Goal: Register for event/course

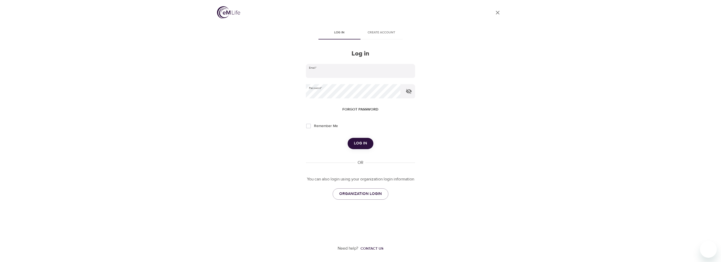
type input "[PERSON_NAME][EMAIL_ADDRESS][DOMAIN_NAME]"
click at [355, 141] on span "Log in" at bounding box center [360, 143] width 13 height 7
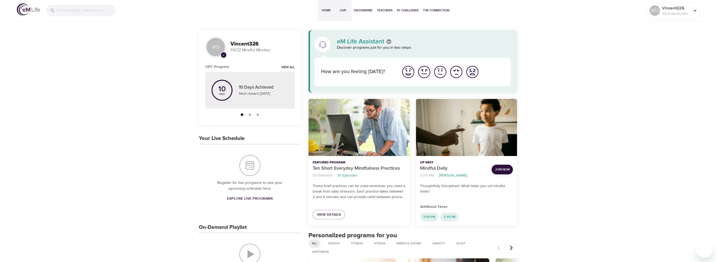
click at [344, 13] on span "Live" at bounding box center [343, 11] width 13 height 6
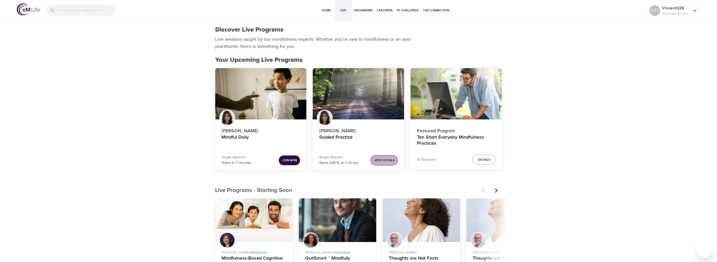
click at [377, 157] on button "View Details" at bounding box center [384, 160] width 27 height 10
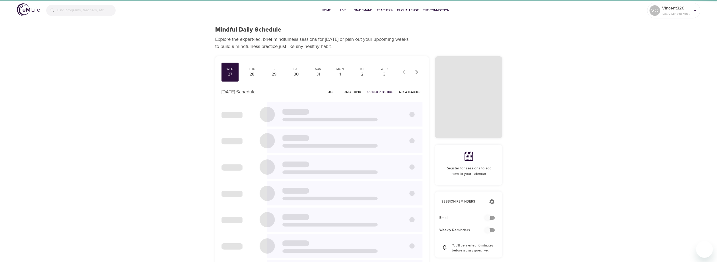
checkbox input "true"
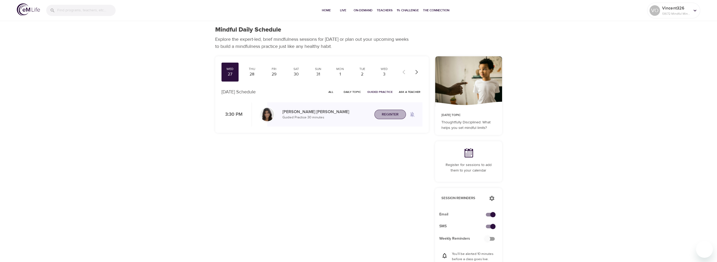
click at [385, 113] on span "Register" at bounding box center [390, 114] width 17 height 7
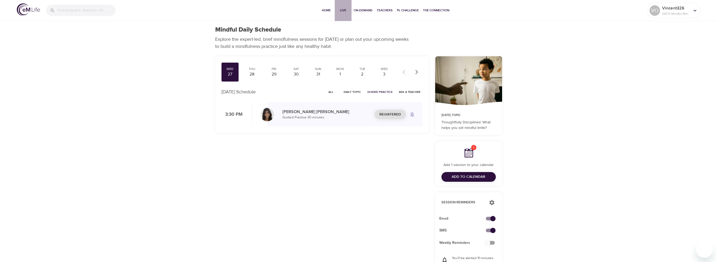
click at [335, 11] on button "Live" at bounding box center [343, 10] width 17 height 21
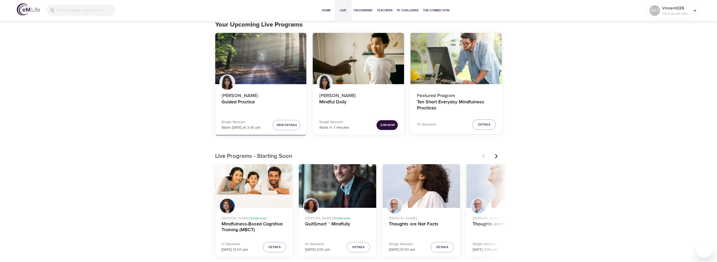
scroll to position [26, 0]
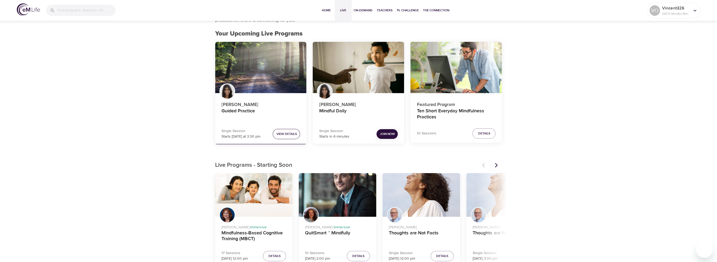
click at [289, 135] on span "View Details" at bounding box center [286, 134] width 21 height 6
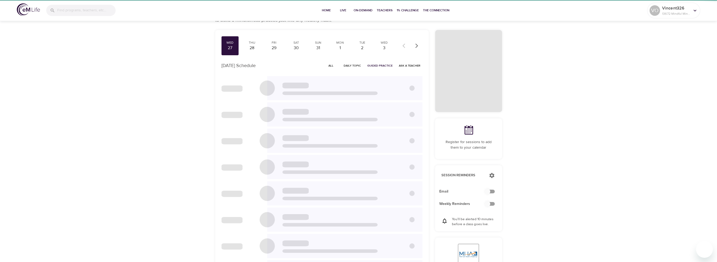
scroll to position [24, 0]
checkbox input "true"
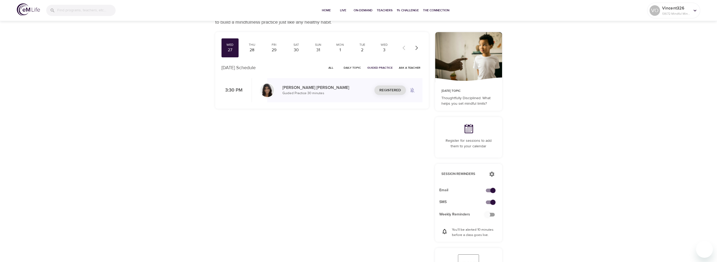
click at [331, 66] on span "All" at bounding box center [331, 67] width 13 height 5
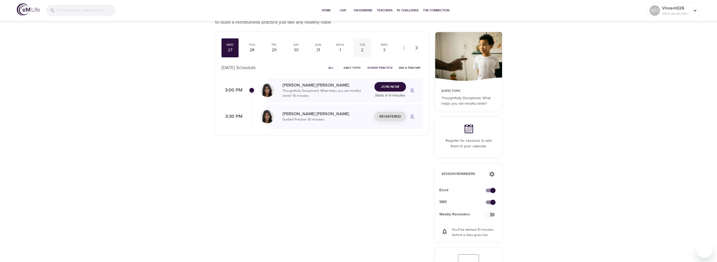
click at [360, 49] on div "2" at bounding box center [362, 50] width 13 height 6
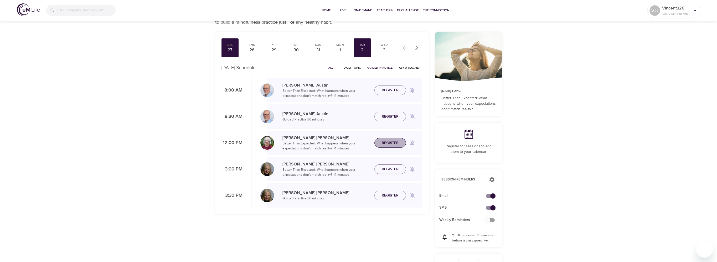
click at [386, 140] on span "Register" at bounding box center [390, 143] width 17 height 7
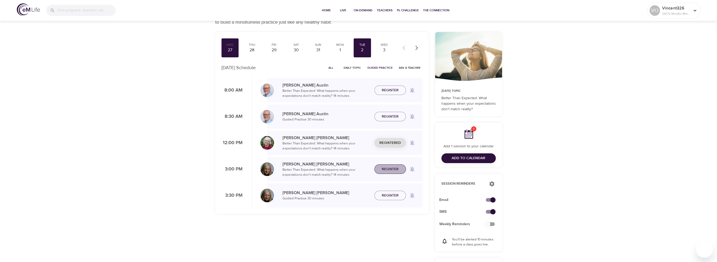
click at [381, 165] on button "Register" at bounding box center [391, 169] width 32 height 10
click at [385, 196] on span "Register" at bounding box center [390, 195] width 17 height 7
click at [385, 47] on div "3" at bounding box center [384, 50] width 13 height 6
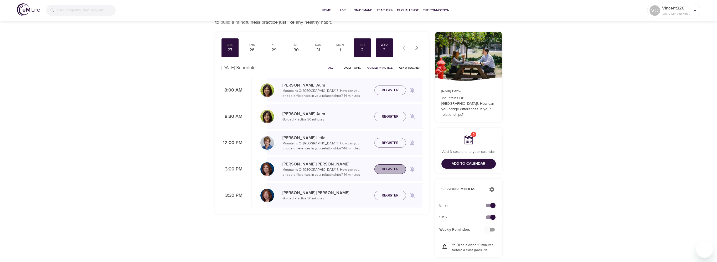
click at [387, 168] on span "Register" at bounding box center [390, 169] width 17 height 7
click at [386, 196] on span "Register" at bounding box center [390, 195] width 17 height 7
click at [416, 47] on icon "button" at bounding box center [416, 47] width 5 height 5
click at [250, 47] on div "4" at bounding box center [251, 50] width 13 height 6
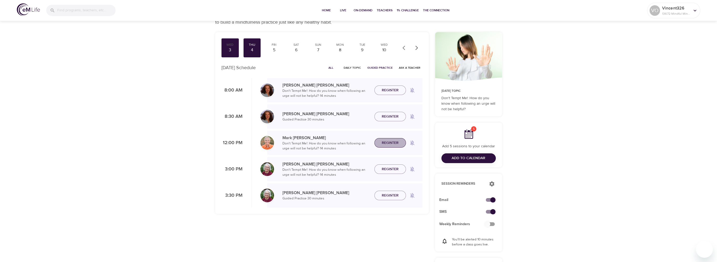
click at [395, 141] on span "Register" at bounding box center [390, 143] width 17 height 7
click at [386, 172] on span "Register" at bounding box center [390, 169] width 17 height 7
click at [460, 156] on span "Add to Calendar" at bounding box center [469, 158] width 34 height 7
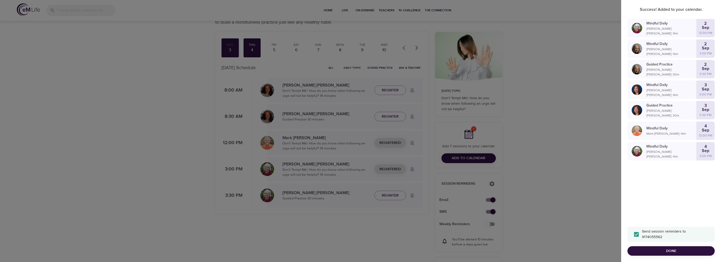
click at [657, 251] on span "Done" at bounding box center [671, 251] width 79 height 7
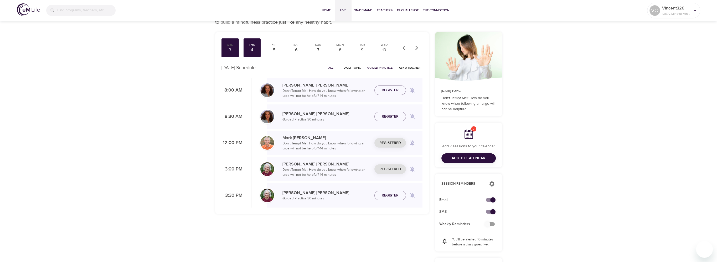
click at [344, 12] on span "Live" at bounding box center [343, 11] width 13 height 6
